Goal: Task Accomplishment & Management: Complete application form

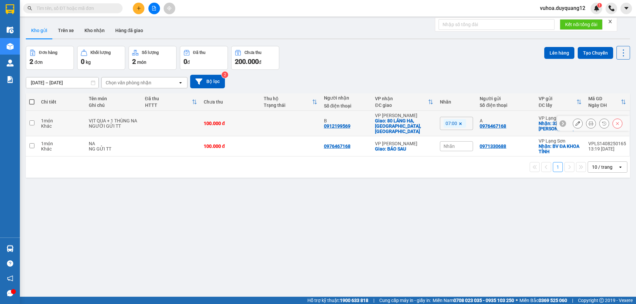
click at [32, 123] on td at bounding box center [32, 124] width 12 height 26
checkbox input "true"
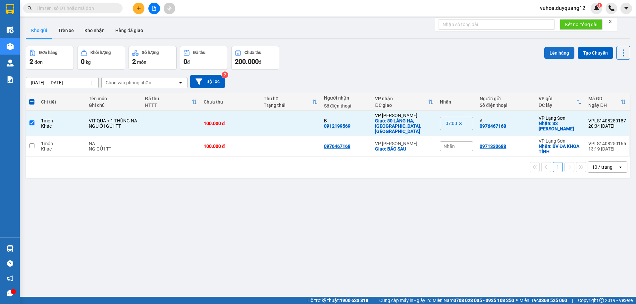
click at [556, 55] on button "Lên hàng" at bounding box center [559, 53] width 30 height 12
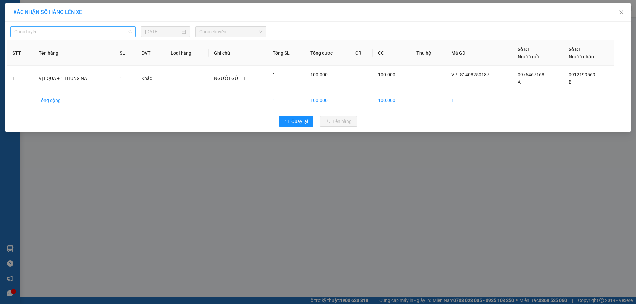
click at [132, 32] on span "Chọn tuyến" at bounding box center [73, 32] width 118 height 10
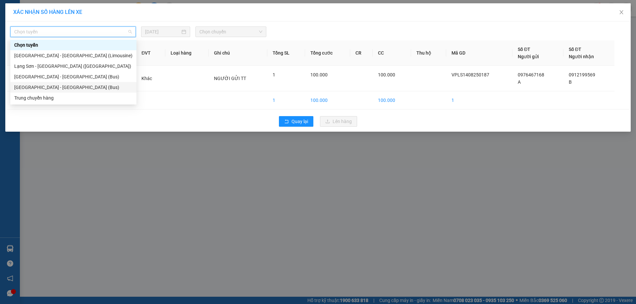
click at [54, 86] on div "[GEOGRAPHIC_DATA] - [GEOGRAPHIC_DATA] (Bus)" at bounding box center [73, 87] width 118 height 7
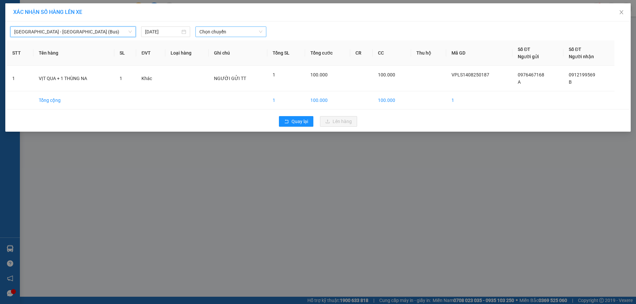
click at [260, 30] on span "Chọn chuyến" at bounding box center [230, 32] width 63 height 10
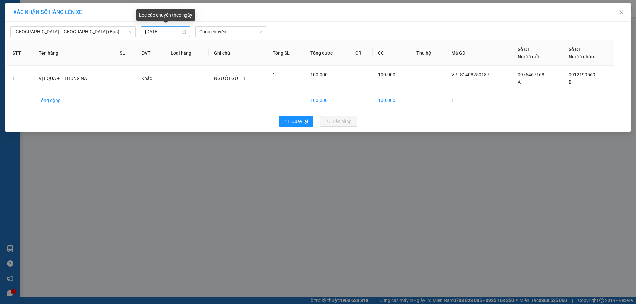
click at [184, 34] on div "[DATE]" at bounding box center [165, 31] width 41 height 7
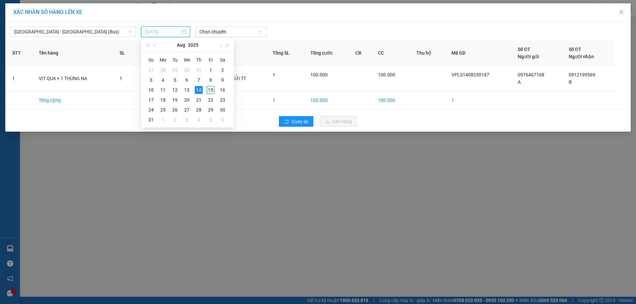
click at [210, 89] on div "15" at bounding box center [211, 90] width 8 height 8
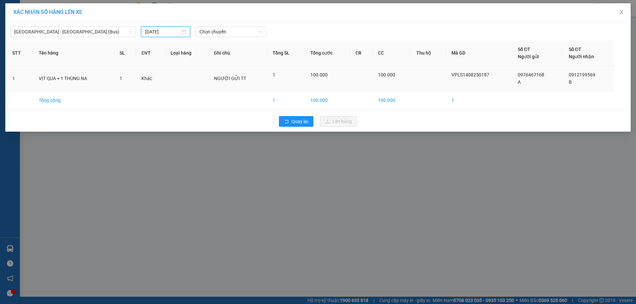
type input "[DATE]"
click at [262, 30] on span "Chọn chuyến" at bounding box center [230, 32] width 63 height 10
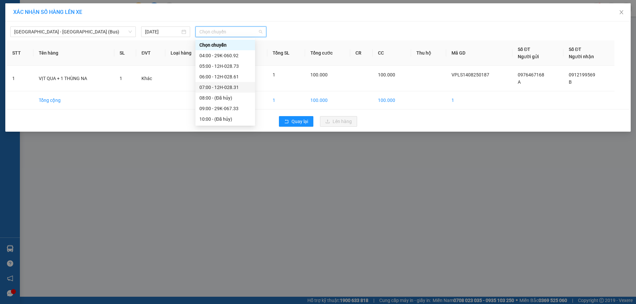
click at [235, 88] on div "07:00 - 12H-028.31" at bounding box center [225, 87] width 52 height 7
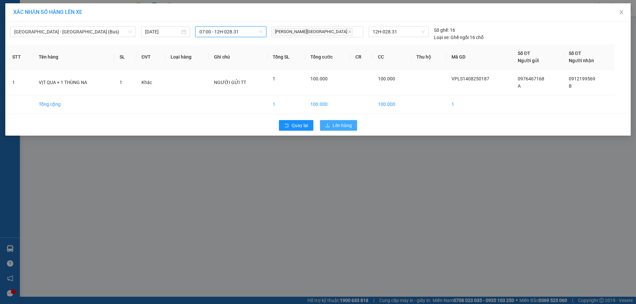
drag, startPoint x: 337, startPoint y: 126, endPoint x: 333, endPoint y: 126, distance: 3.7
click at [337, 126] on span "Lên hàng" at bounding box center [342, 125] width 19 height 7
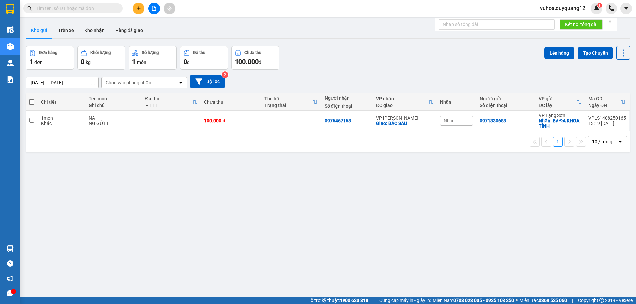
paste input "0985694946"
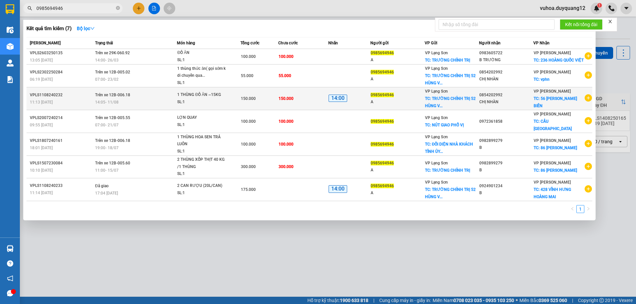
type input "0985694946"
click at [588, 102] on icon "plus-circle" at bounding box center [588, 97] width 7 height 7
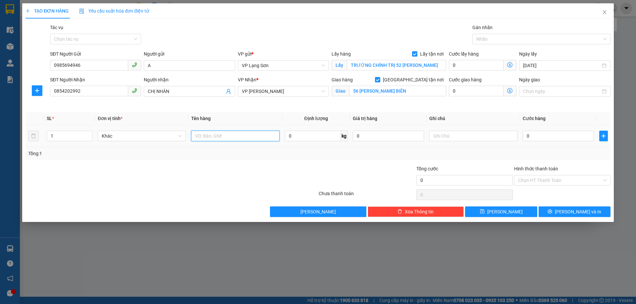
click at [221, 135] on input "text" at bounding box center [235, 136] width 88 height 11
type input "GIẤY TỜ"
click at [79, 90] on input "0854202992" at bounding box center [89, 91] width 78 height 11
click at [457, 135] on input "text" at bounding box center [473, 136] width 88 height 11
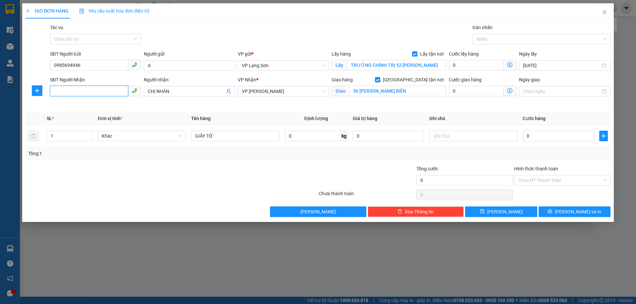
drag, startPoint x: 82, startPoint y: 89, endPoint x: 77, endPoint y: 87, distance: 5.4
click at [82, 89] on input "SĐT Người Nhận" at bounding box center [89, 91] width 78 height 11
type input "0979374684"
click at [451, 139] on input "text" at bounding box center [473, 136] width 88 height 11
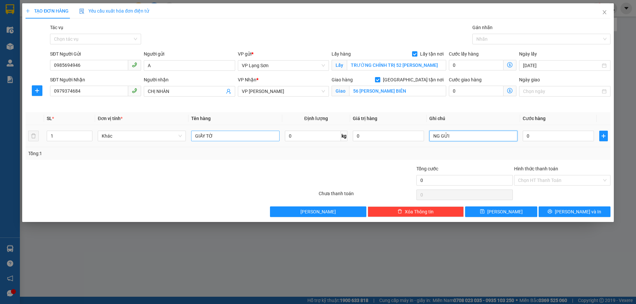
type input "NG GỬI"
click at [215, 134] on input "GIẤY TỜ" at bounding box center [235, 136] width 88 height 11
type input "THUỐC"
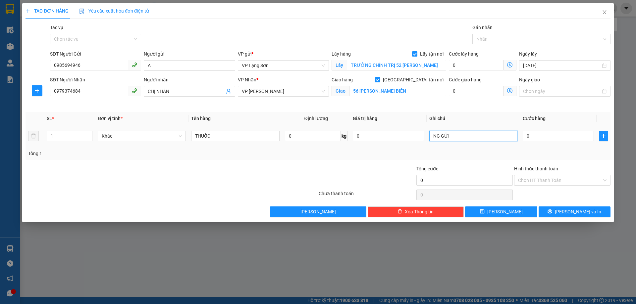
click at [456, 137] on input "NG GỬI" at bounding box center [473, 136] width 88 height 11
type input "NG NHẬN TT"
click at [542, 132] on input "0" at bounding box center [558, 136] width 71 height 11
type input "1"
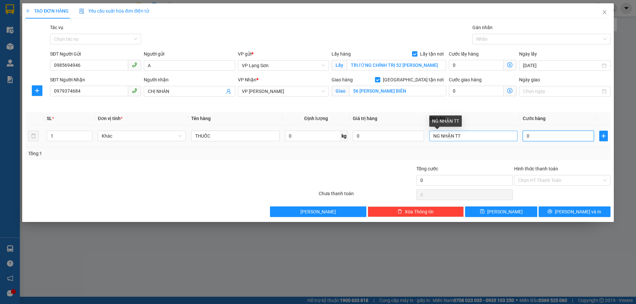
type input "1"
type input "10"
type input "100"
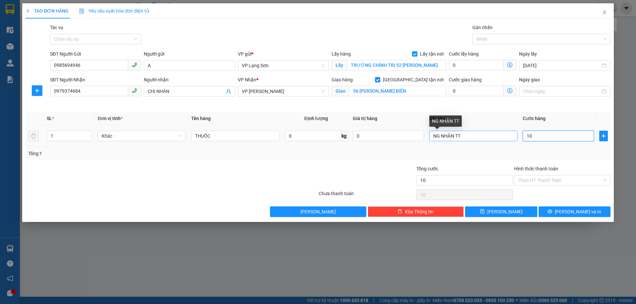
type input "100"
type input "1.000"
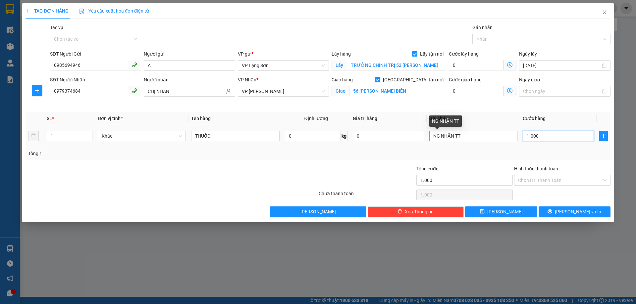
type input "10.000"
type input "100.000"
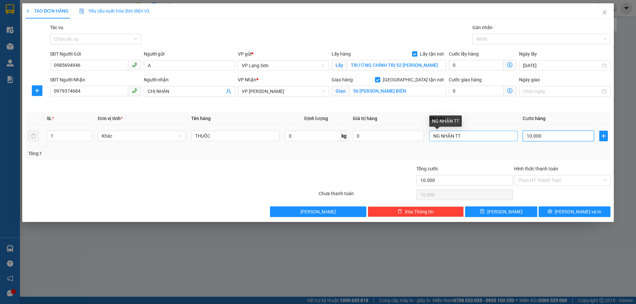
type input "100.000"
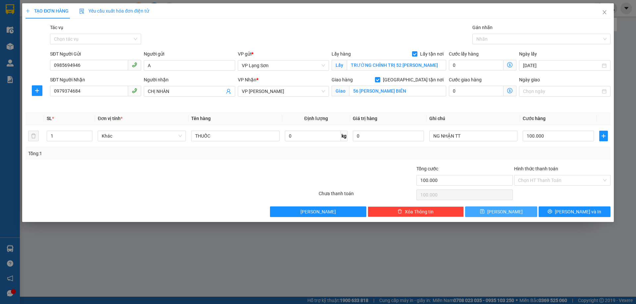
click at [485, 211] on icon "save" at bounding box center [482, 211] width 5 height 5
checkbox input "false"
type input "0"
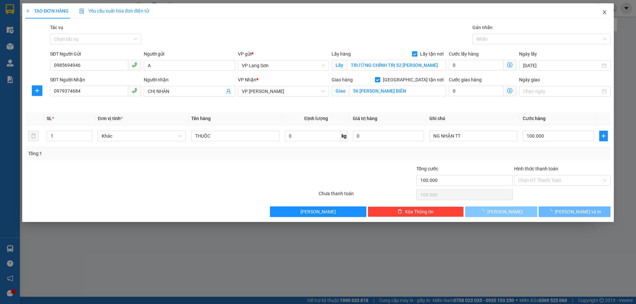
type input "0"
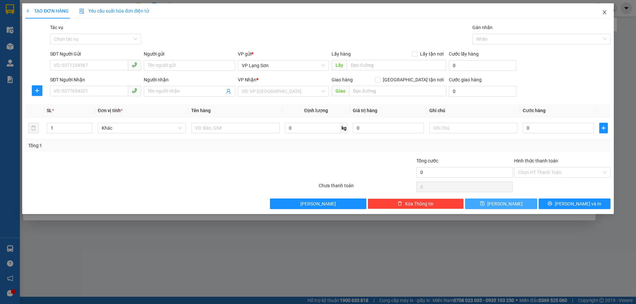
click at [604, 14] on icon "close" at bounding box center [604, 12] width 5 height 5
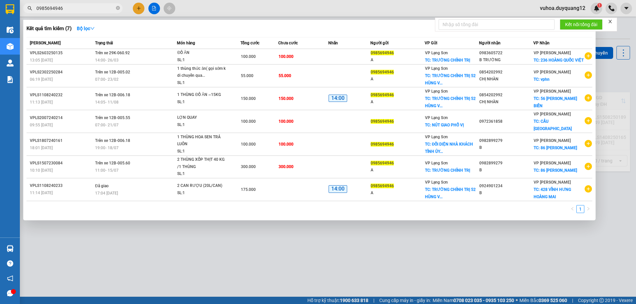
click at [628, 75] on div at bounding box center [318, 152] width 636 height 304
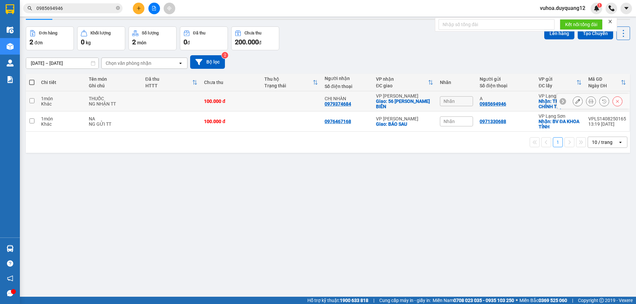
scroll to position [30, 0]
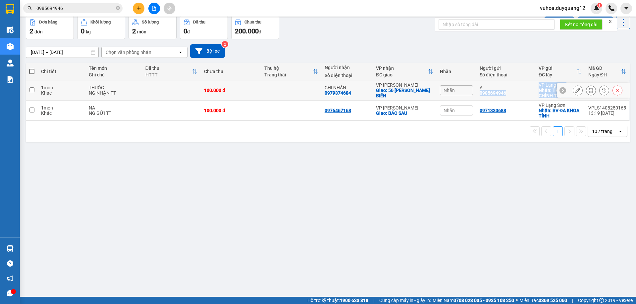
drag, startPoint x: 475, startPoint y: 95, endPoint x: 562, endPoint y: 98, distance: 87.2
click at [562, 98] on tr "1 món Khác THUỐC NG NHẬN TT 100.000 đ CHỊ NHÀN 0979374684 VP [PERSON_NAME]: [ST…" at bounding box center [328, 90] width 604 height 20
checkbox input "true"
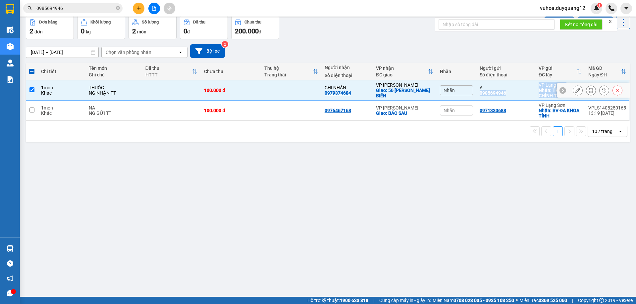
copy tr "0985694946 VP Lạng Sơn Nhận: TRƯỜNG CHÍNH TRỊ 52 ... VPLS1508250189 06:49 [DATE]"
